Goal: Information Seeking & Learning: Compare options

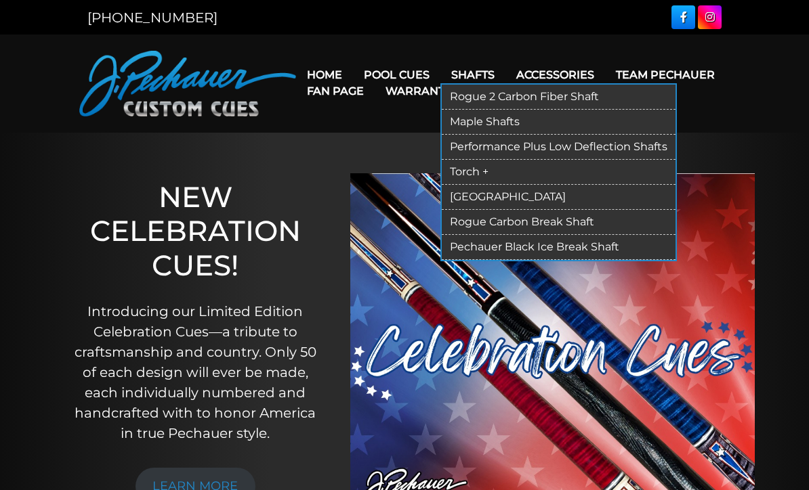
click at [540, 97] on link "Rogue 2 Carbon Fiber Shaft" at bounding box center [559, 97] width 234 height 25
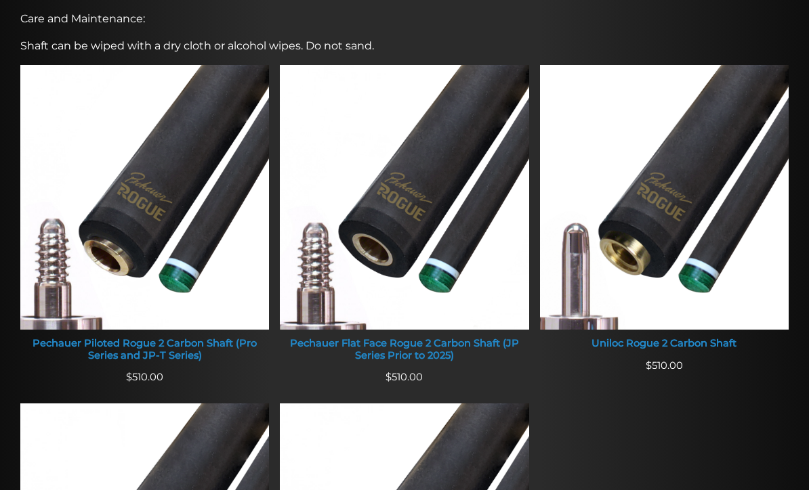
scroll to position [522, 0]
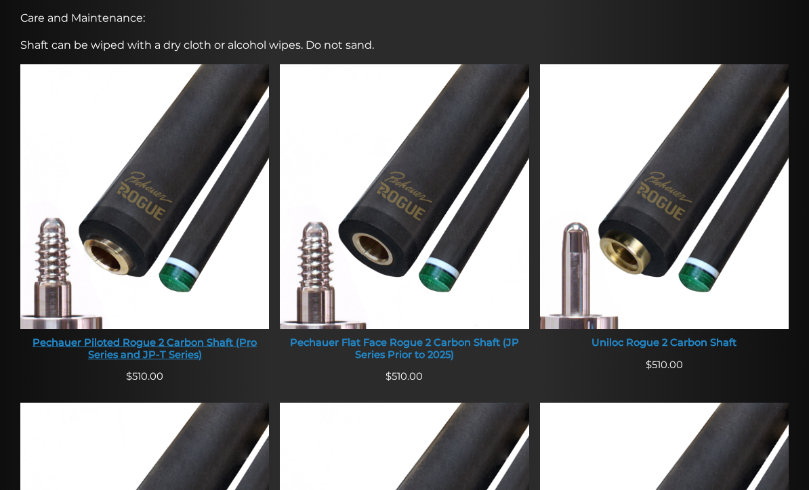
click at [169, 234] on img at bounding box center [144, 196] width 249 height 265
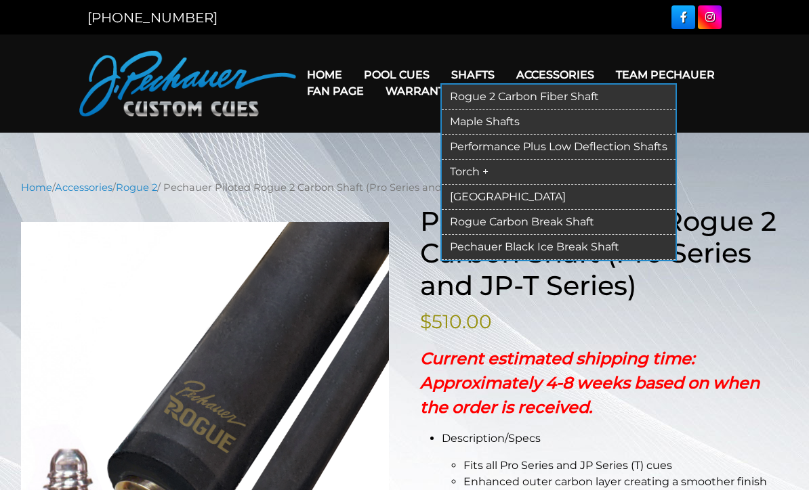
click at [505, 193] on link "[GEOGRAPHIC_DATA]" at bounding box center [559, 197] width 234 height 25
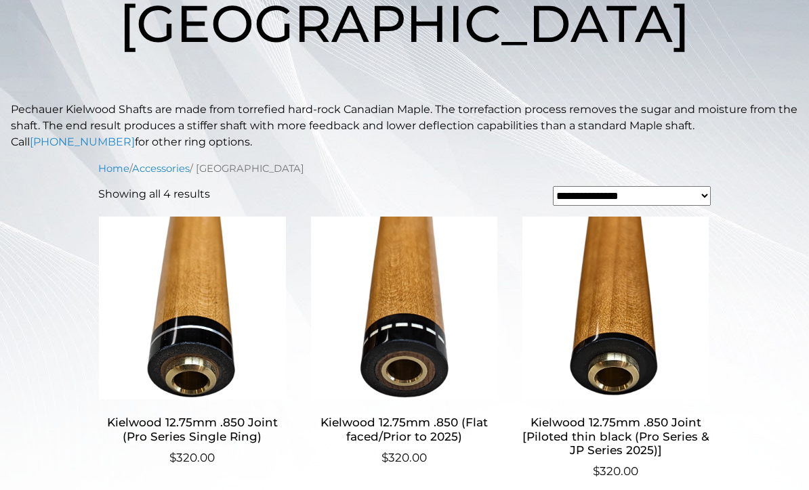
scroll to position [236, 0]
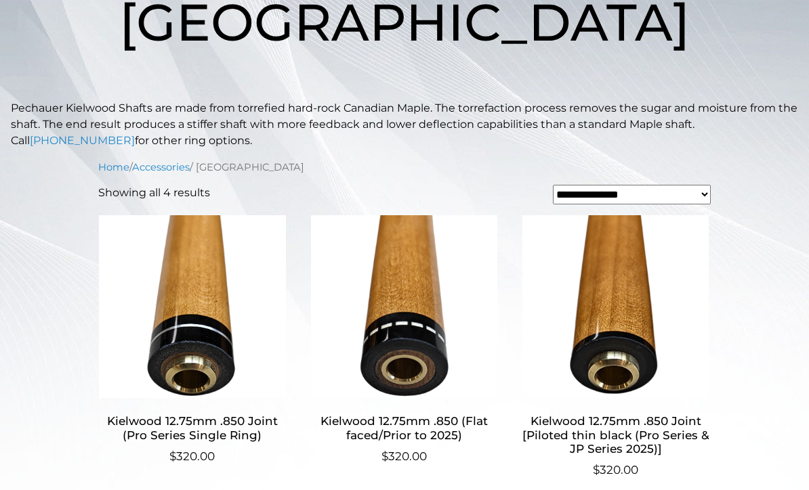
click at [215, 336] on img at bounding box center [192, 306] width 188 height 183
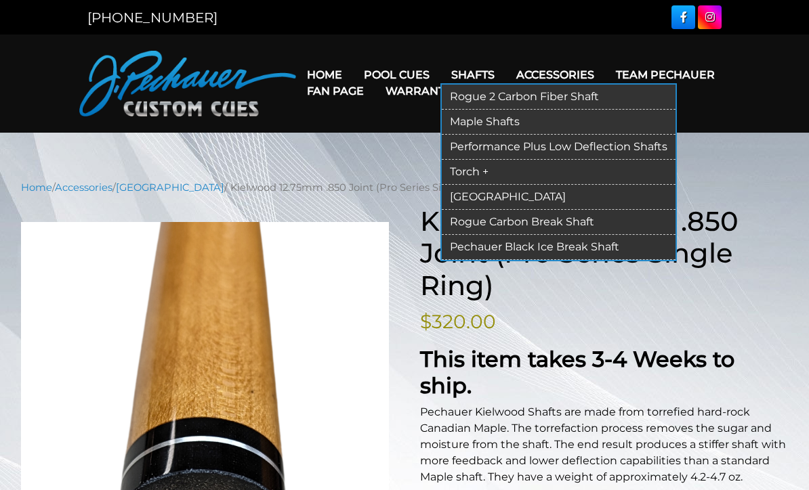
click at [488, 165] on link "Torch +" at bounding box center [559, 172] width 234 height 25
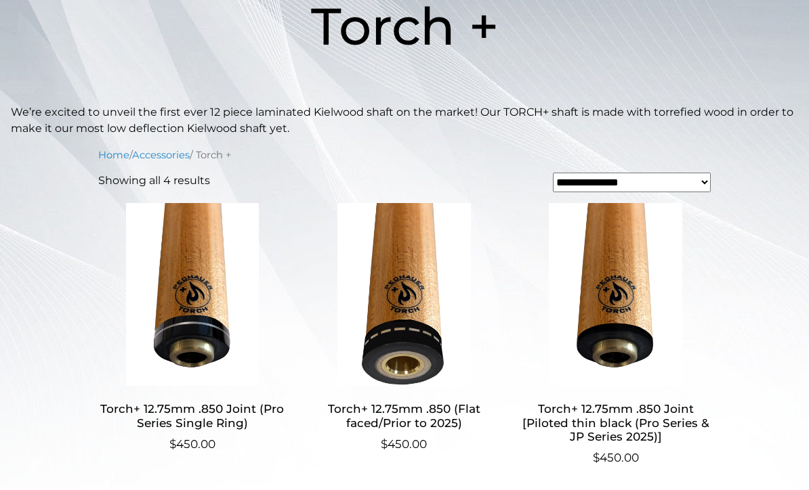
scroll to position [234, 0]
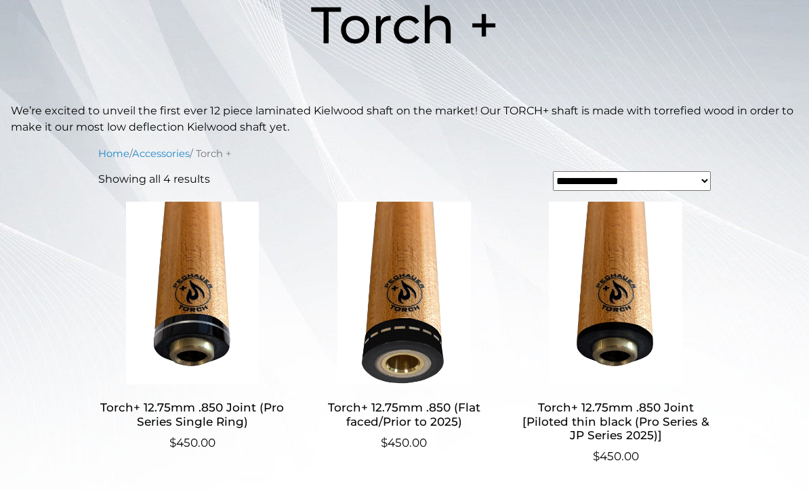
click at [214, 307] on img at bounding box center [192, 293] width 188 height 183
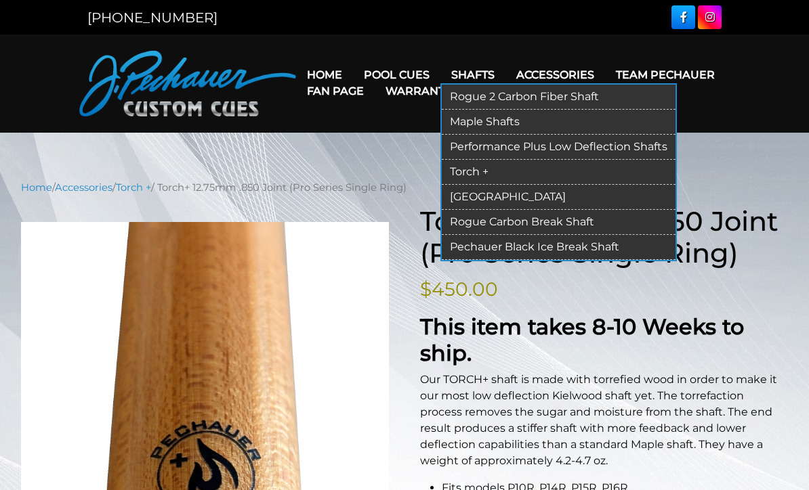
click at [550, 89] on link "Rogue 2 Carbon Fiber Shaft" at bounding box center [559, 97] width 234 height 25
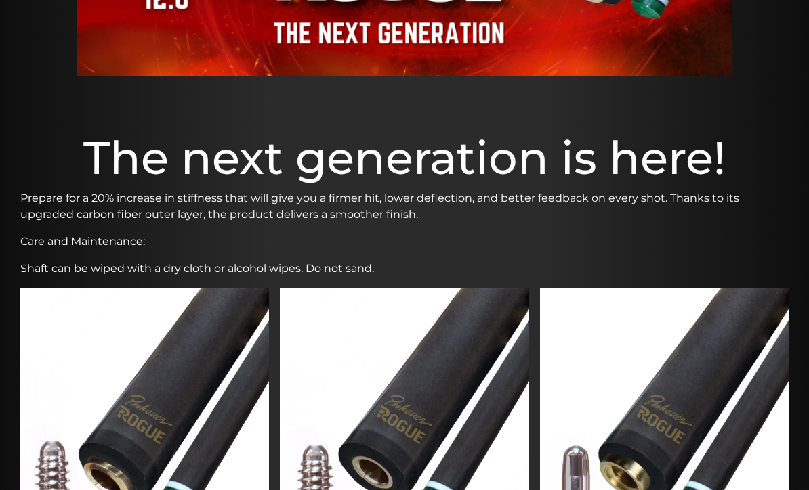
scroll to position [302, 0]
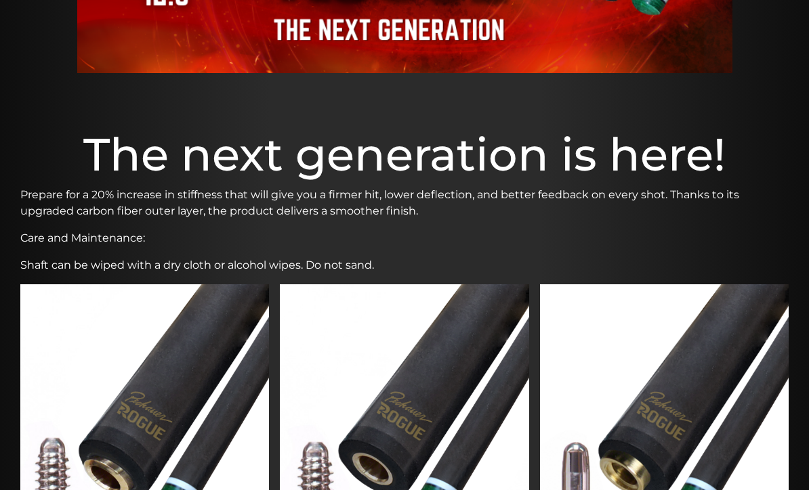
click at [183, 433] on img at bounding box center [144, 416] width 249 height 265
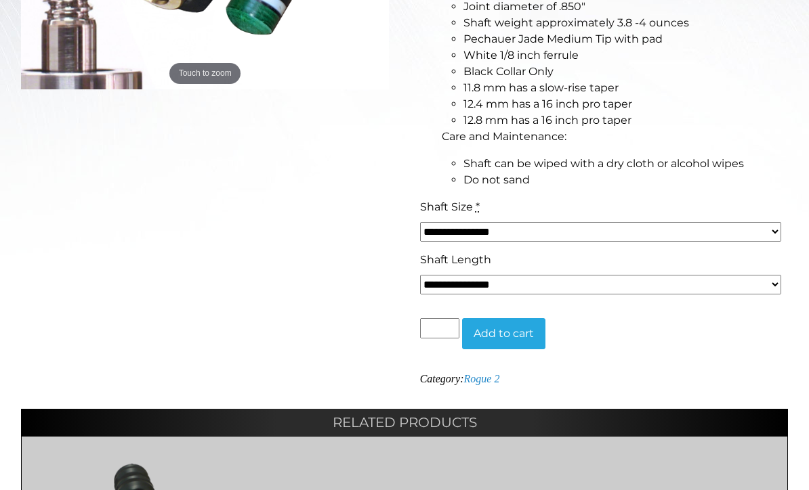
scroll to position [503, 0]
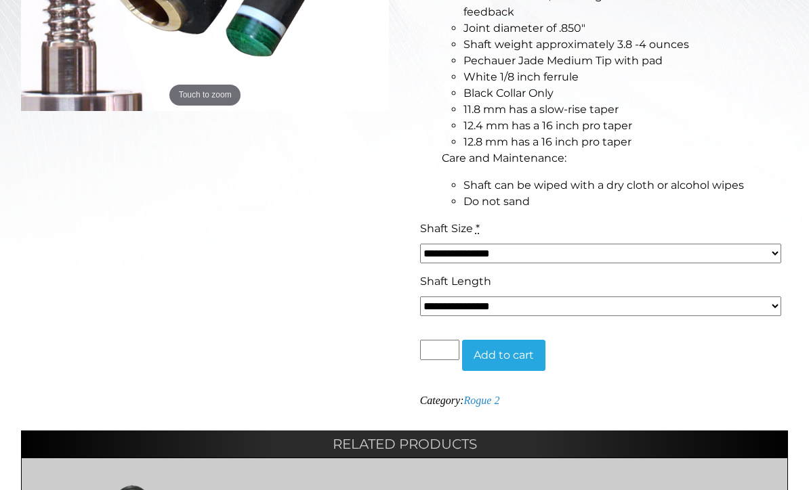
click at [639, 247] on select "**********" at bounding box center [600, 254] width 361 height 20
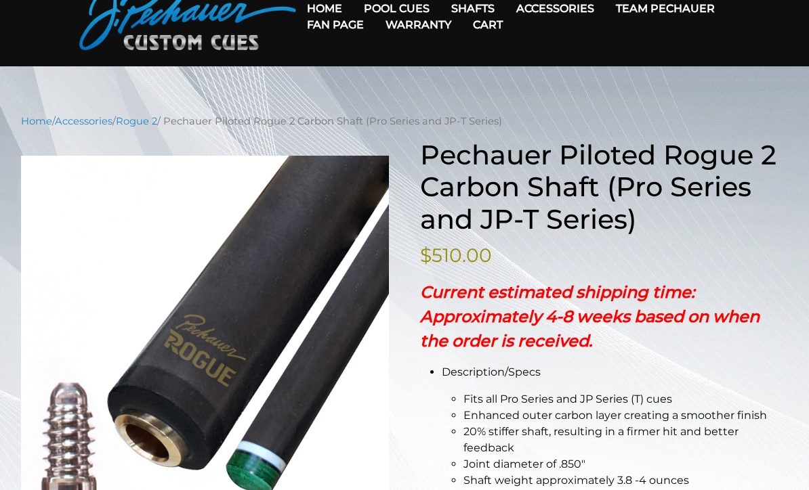
scroll to position [0, 0]
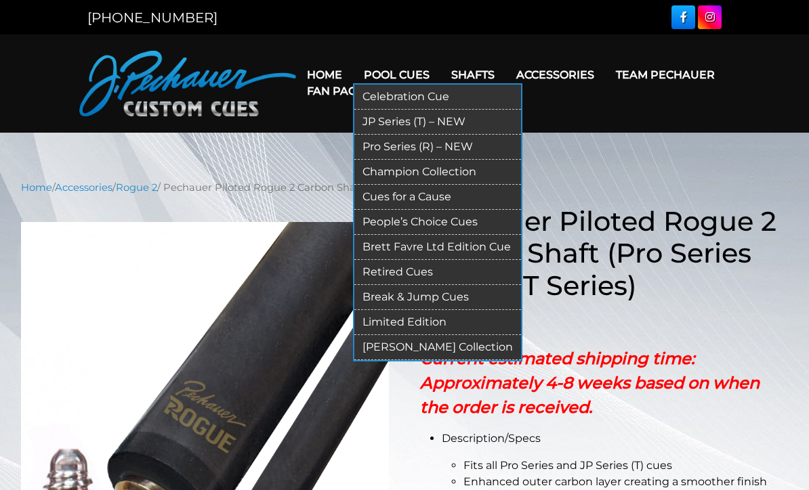
click at [459, 121] on link "JP Series (T) – NEW" at bounding box center [437, 122] width 167 height 25
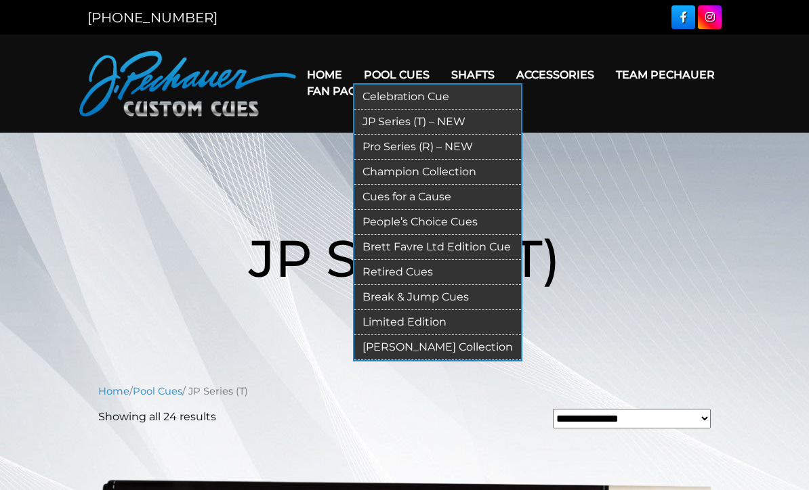
click at [419, 148] on link "Pro Series (R) – NEW" at bounding box center [437, 147] width 167 height 25
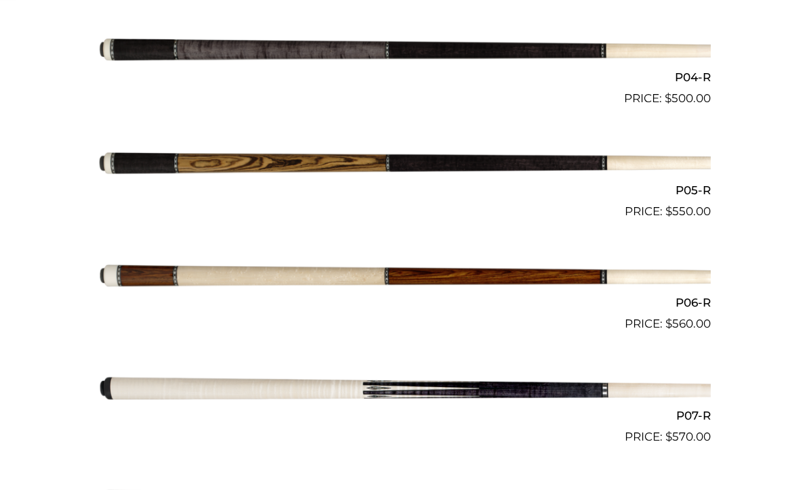
scroll to position [775, 0]
